Goal: Use online tool/utility: Utilize a website feature to perform a specific function

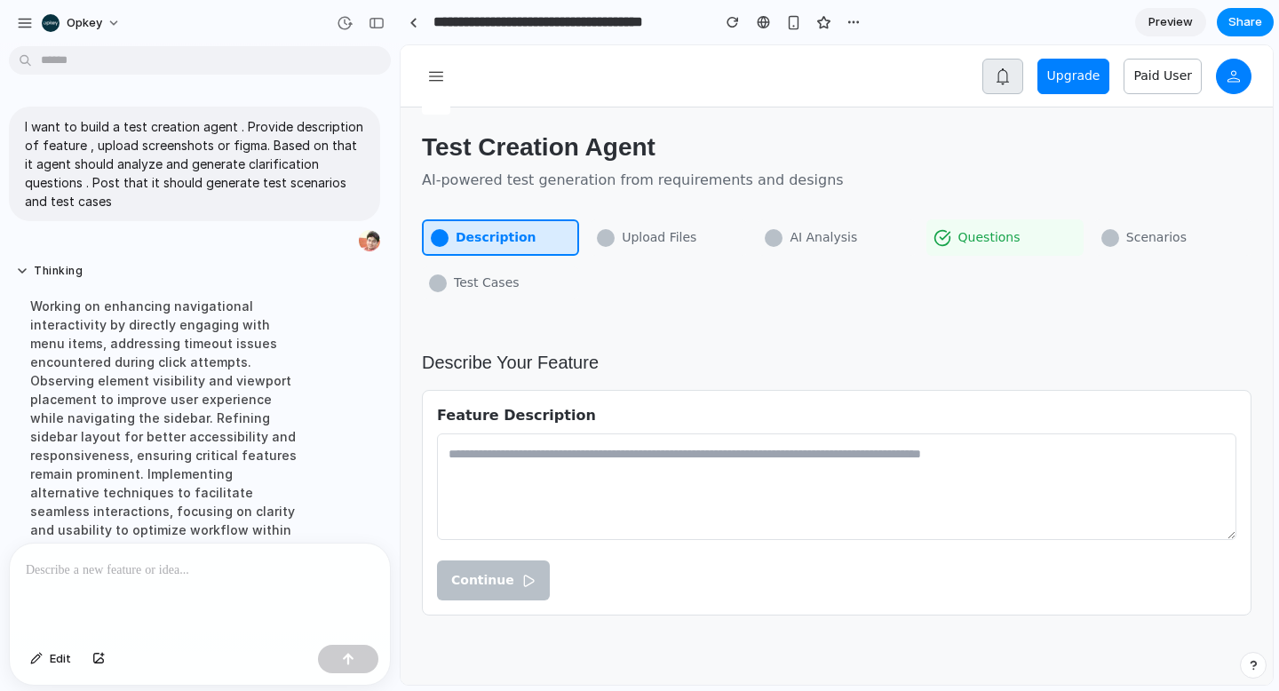
scroll to position [289, 0]
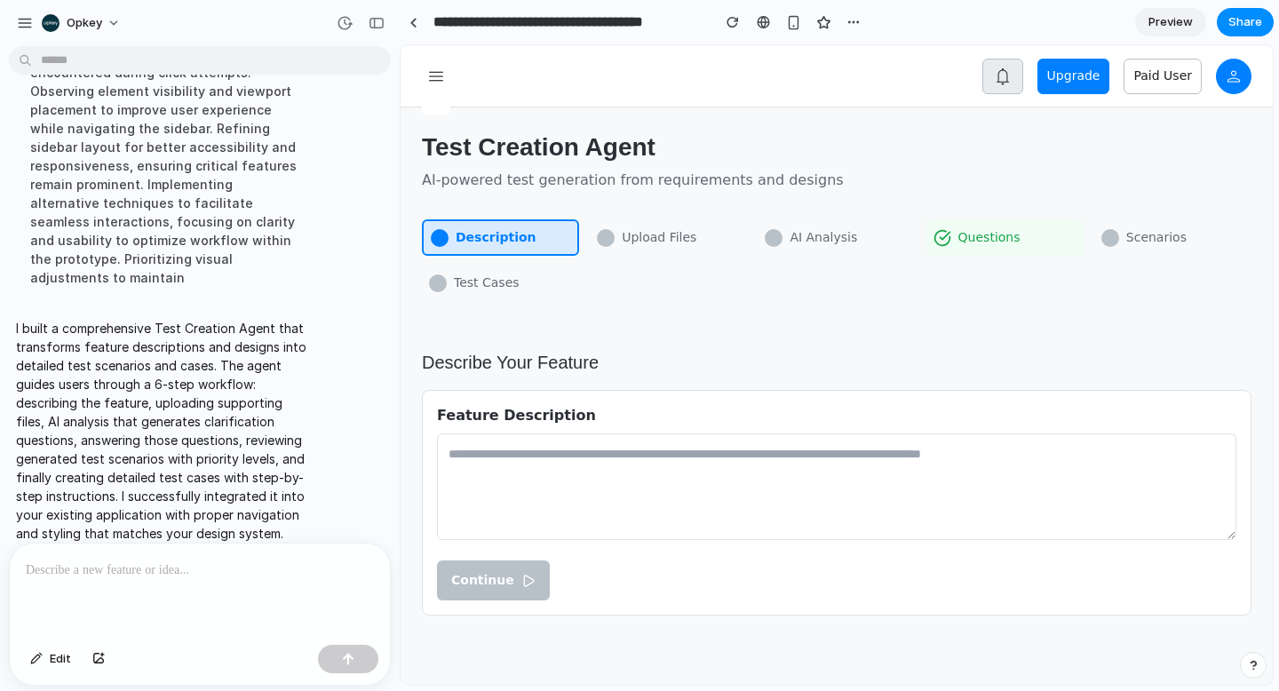
click at [870, 178] on div "Test Creation Agent AI-powered test generation from requirements and designs" at bounding box center [836, 160] width 829 height 62
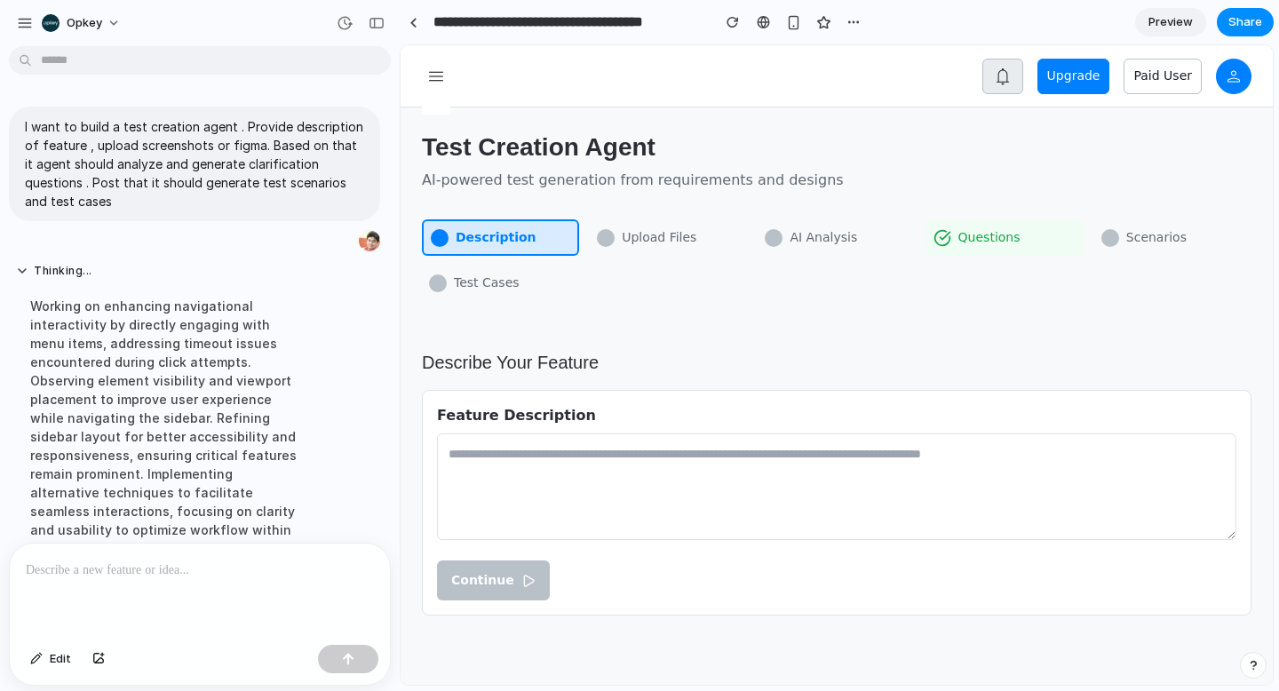
click at [580, 468] on textarea at bounding box center [836, 486] width 799 height 107
click at [631, 176] on span "AI-powered test generation from requirements and designs" at bounding box center [633, 180] width 422 height 21
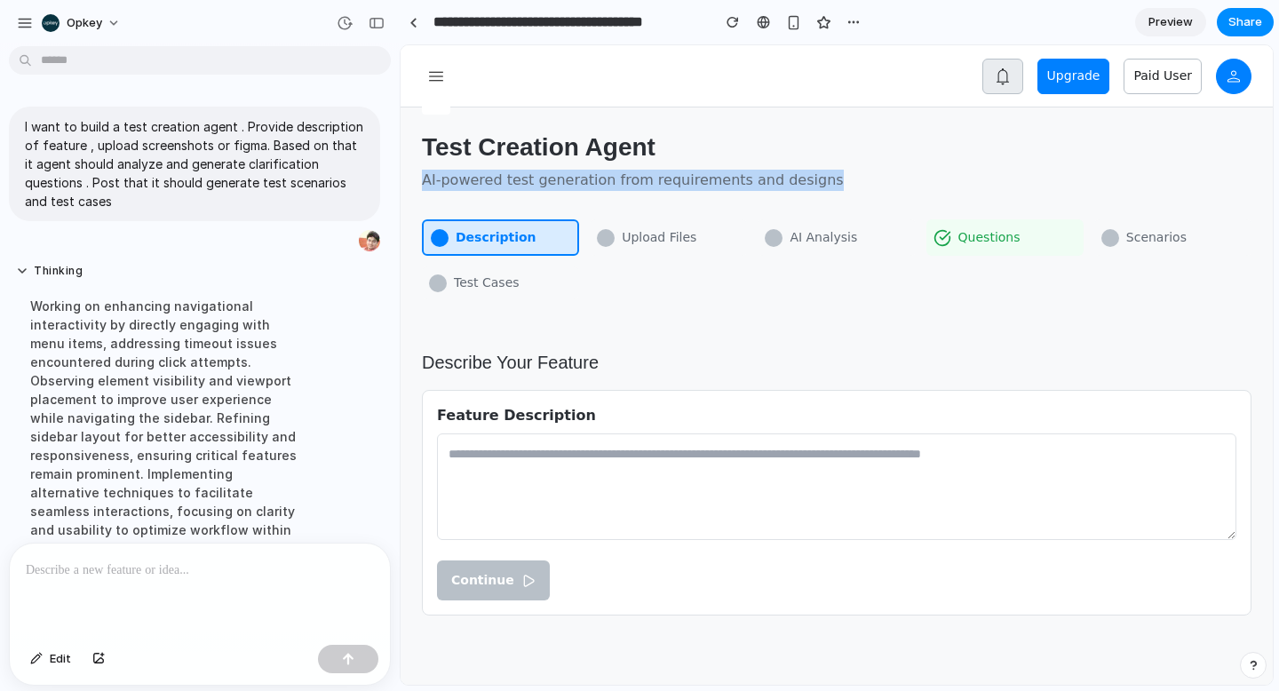
click at [631, 176] on span "AI-powered test generation from requirements and designs" at bounding box center [633, 180] width 422 height 21
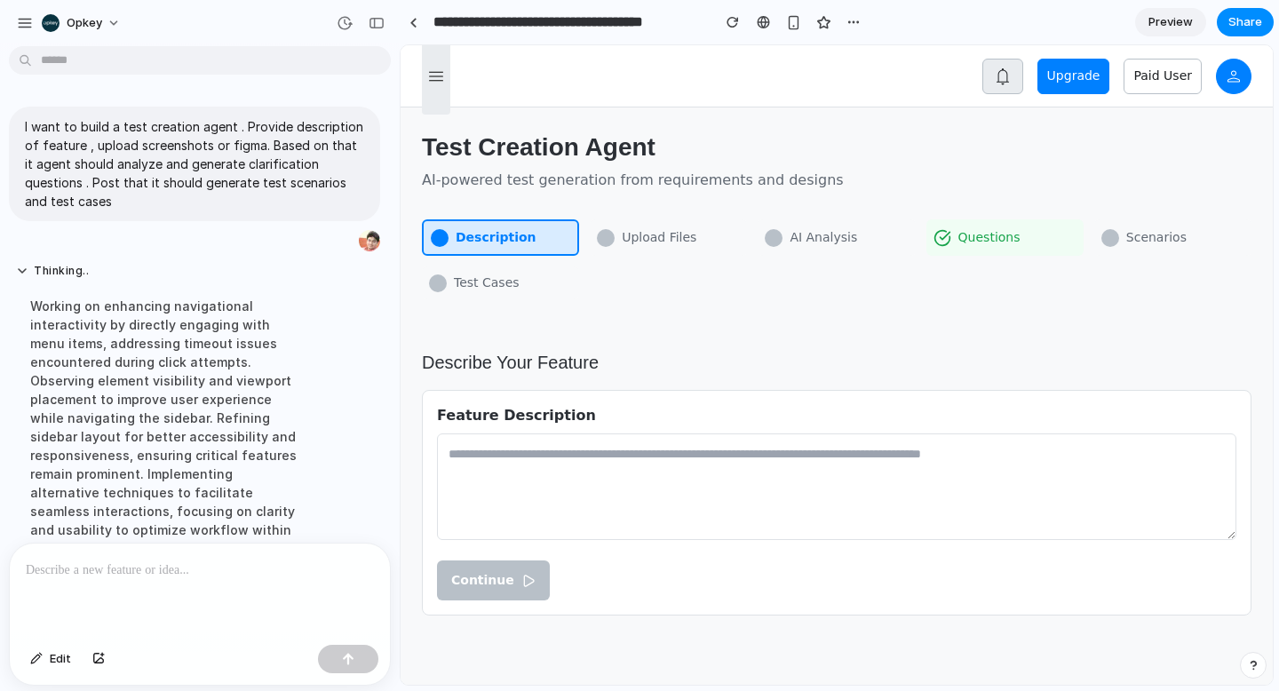
click at [438, 83] on icon at bounding box center [435, 76] width 21 height 21
click at [789, 303] on div "Description Upload Files AI Analysis Questions Scenarios Test Cases" at bounding box center [836, 269] width 829 height 101
click at [414, 27] on link at bounding box center [413, 22] width 27 height 27
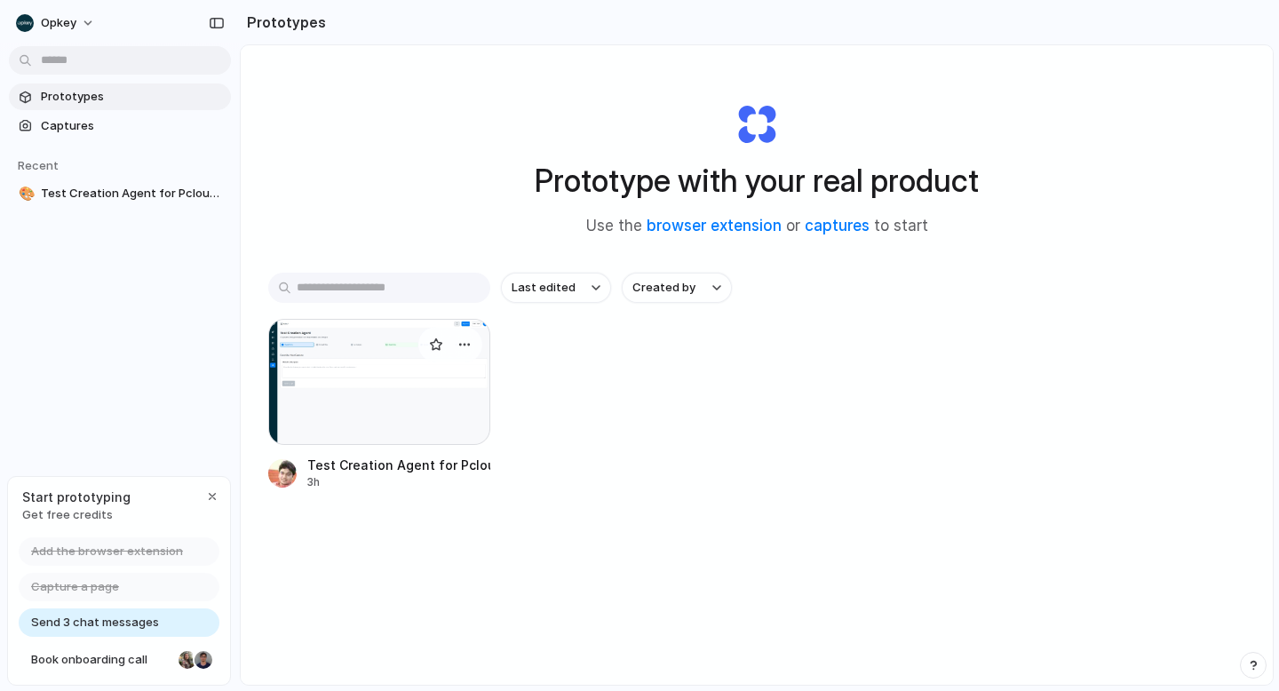
click at [401, 380] on div at bounding box center [379, 382] width 222 height 126
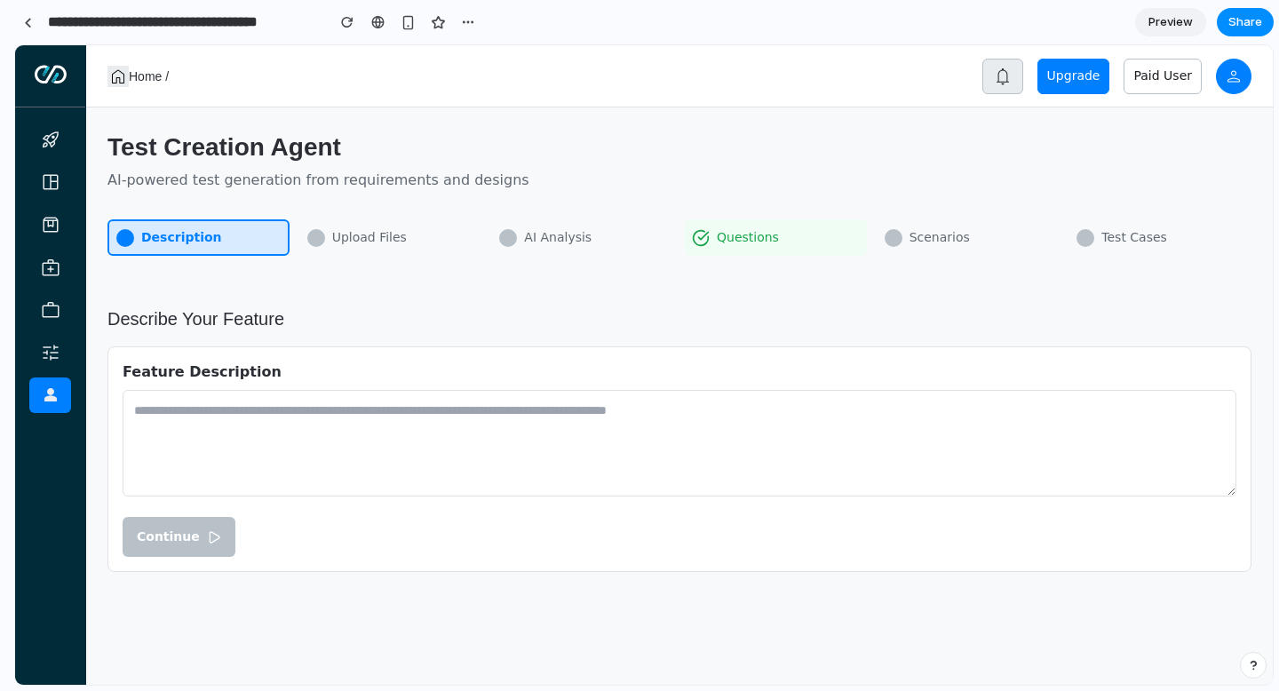
drag, startPoint x: 399, startPoint y: 274, endPoint x: 0, endPoint y: 270, distance: 398.8
click at [165, 143] on span "Test Creation Agent" at bounding box center [318, 147] width 422 height 37
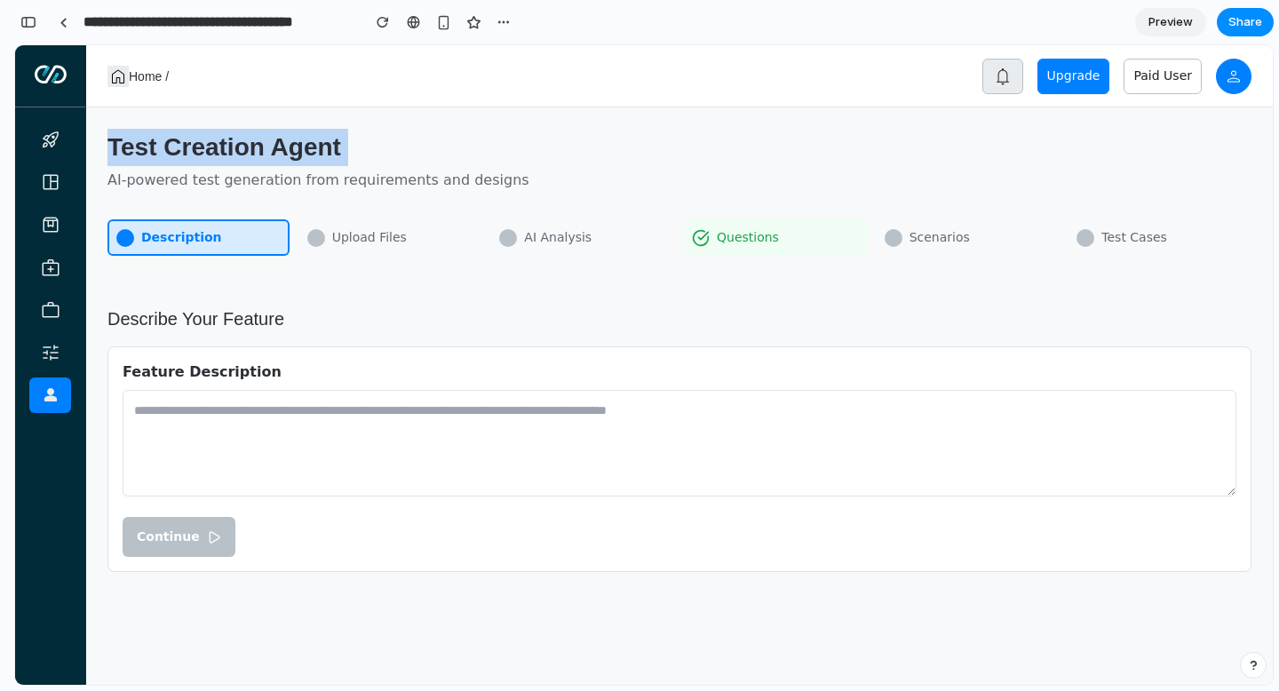
click at [165, 143] on span "Test Creation Agent" at bounding box center [318, 147] width 422 height 37
click at [155, 179] on span "AI-powered test generation from requirements and designs" at bounding box center [318, 180] width 422 height 21
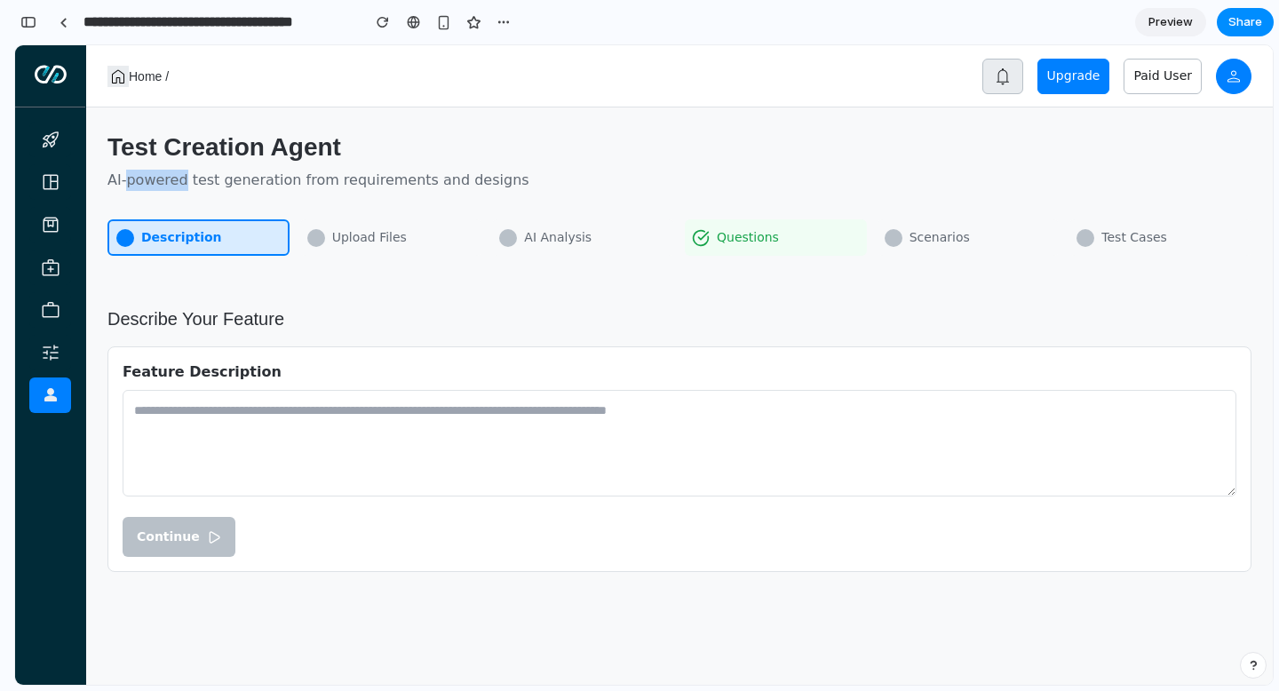
click at [155, 179] on span "AI-powered test generation from requirements and designs" at bounding box center [318, 180] width 422 height 21
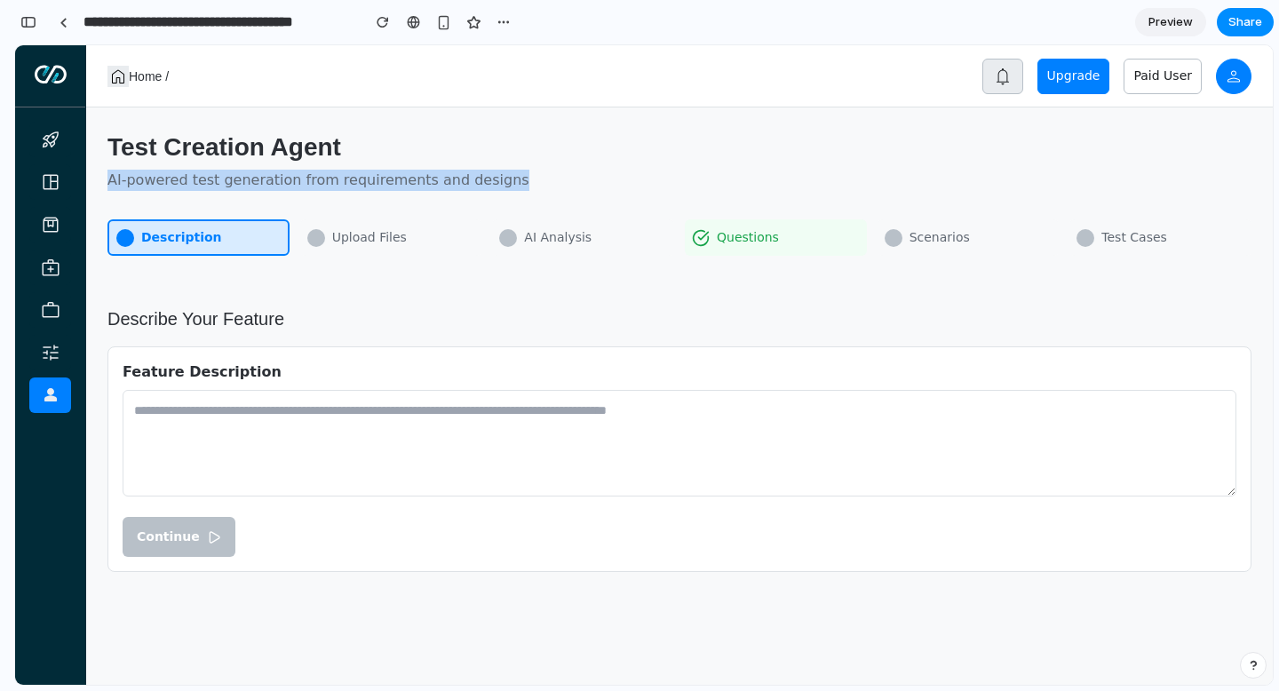
click at [155, 179] on span "AI-powered test generation from requirements and designs" at bounding box center [318, 180] width 422 height 21
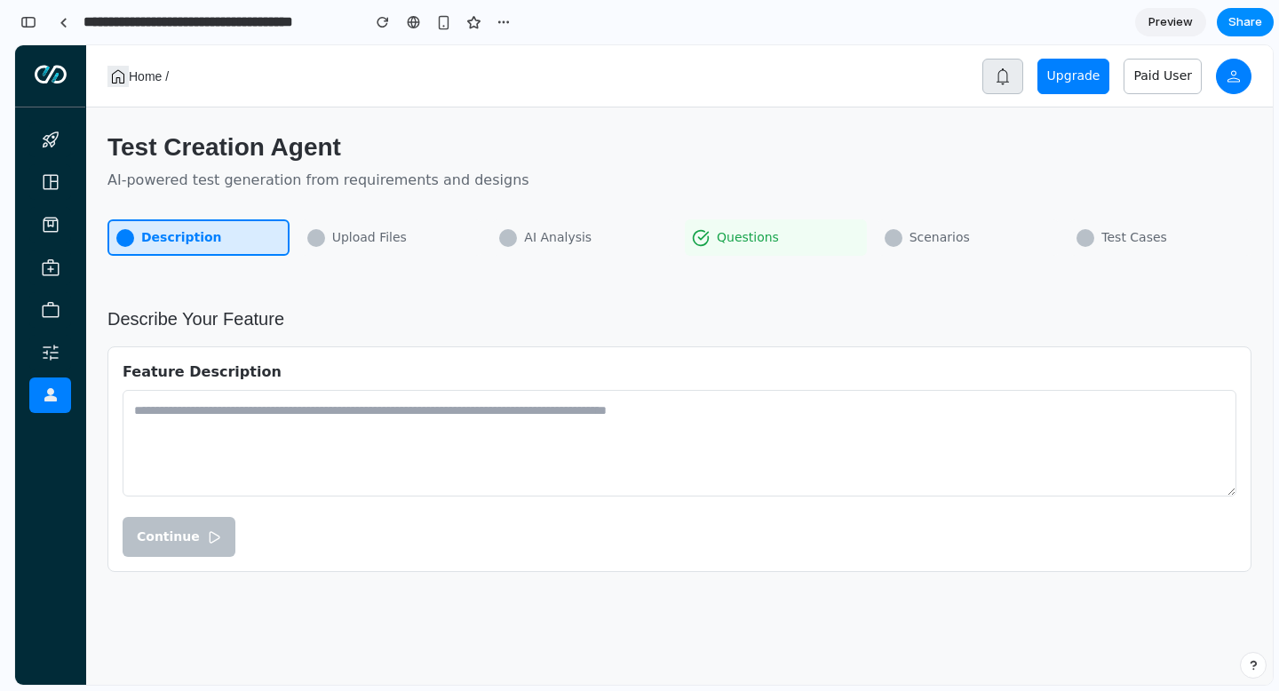
click at [182, 401] on textarea at bounding box center [680, 443] width 1114 height 107
